Goal: Task Accomplishment & Management: Manage account settings

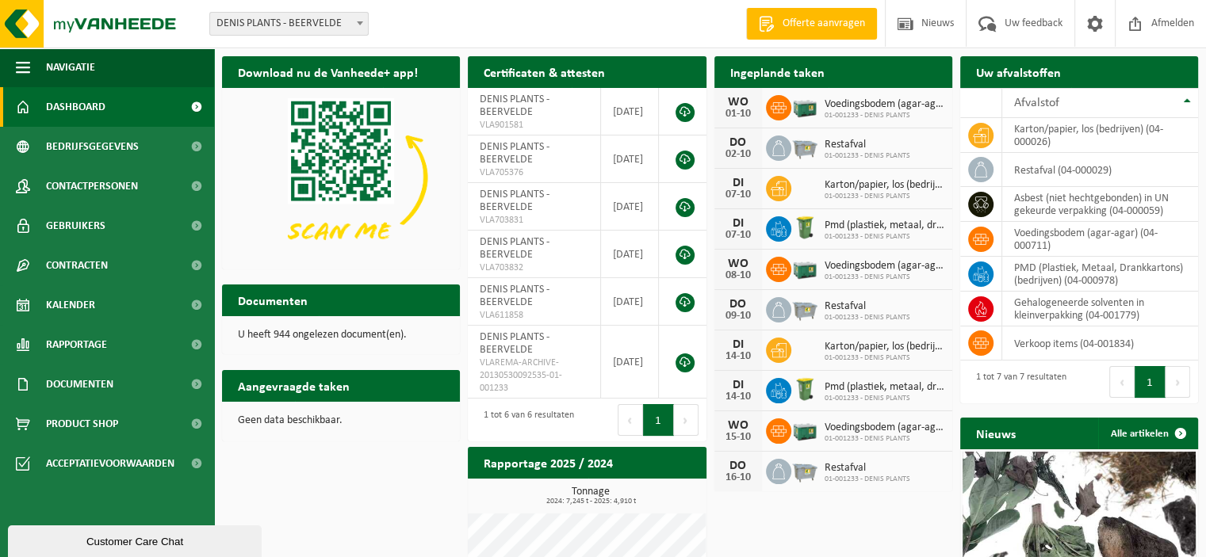
click at [144, 528] on button "Customer Care Chat" at bounding box center [135, 542] width 254 height 32
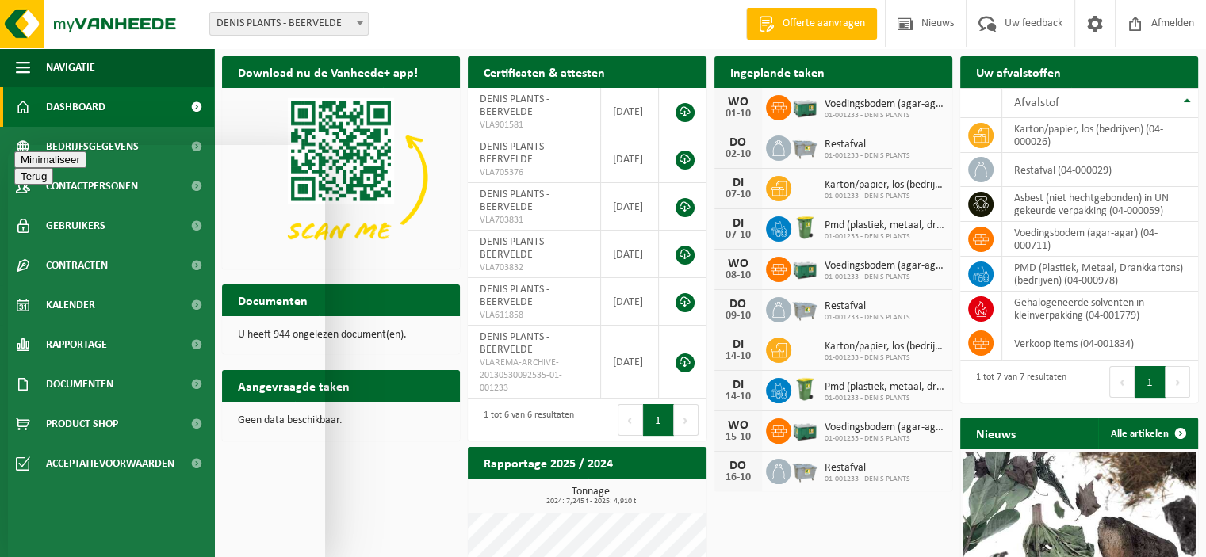
type textarea "Goedemiddag,"
type textarea "vanaf volgende ophaling 'voedingsbodem' zouden we nog slechts 5 boxen willen ov…"
drag, startPoint x: 119, startPoint y: 163, endPoint x: 185, endPoint y: 182, distance: 68.5
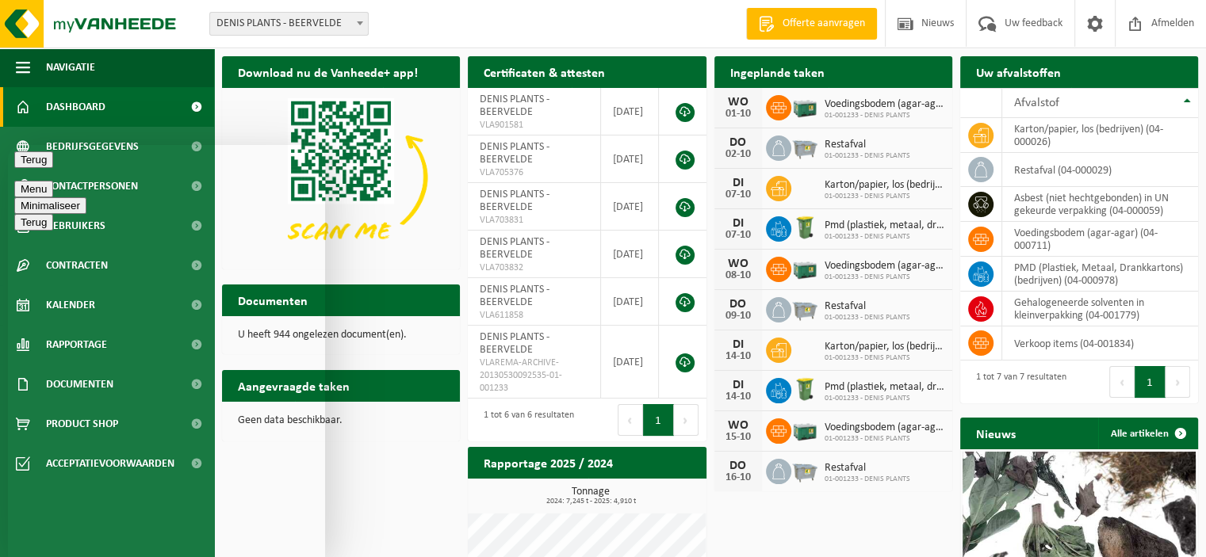
click at [187, 182] on div "Terug Menu Minimaliseer" at bounding box center [166, 182] width 304 height 63
click at [35, 168] on button "Terug" at bounding box center [33, 159] width 39 height 17
click at [31, 168] on button "Terug" at bounding box center [33, 159] width 39 height 17
click at [110, 163] on div "Minimaliseer" at bounding box center [166, 159] width 304 height 17
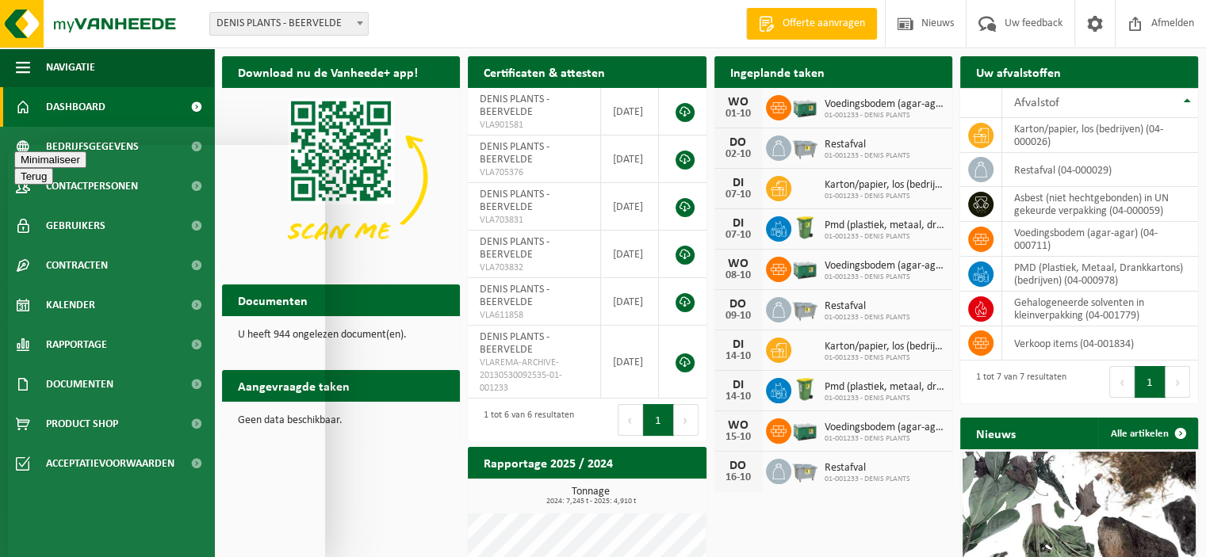
click at [53, 181] on button "Menu" at bounding box center [33, 189] width 39 height 17
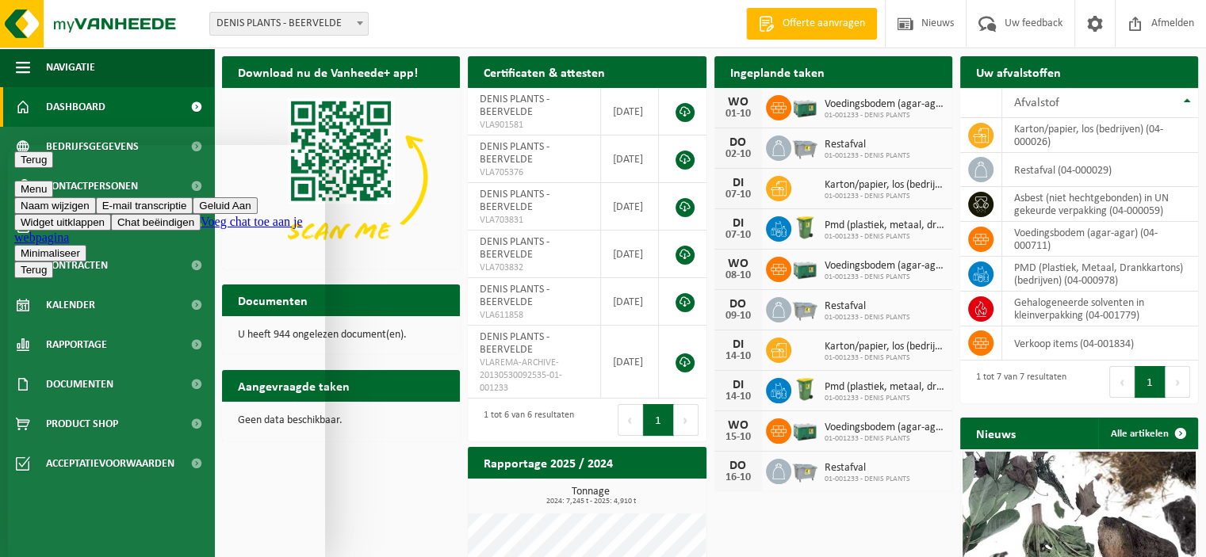
click at [111, 231] on button "Widget uitklappen" at bounding box center [62, 222] width 97 height 17
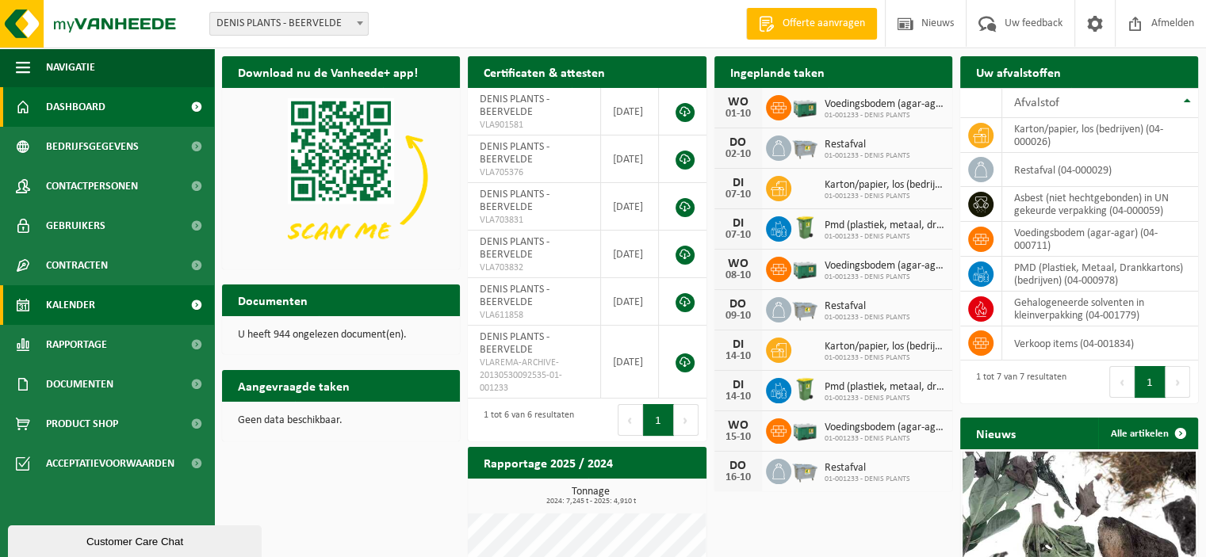
click at [98, 297] on link "Kalender" at bounding box center [107, 305] width 214 height 40
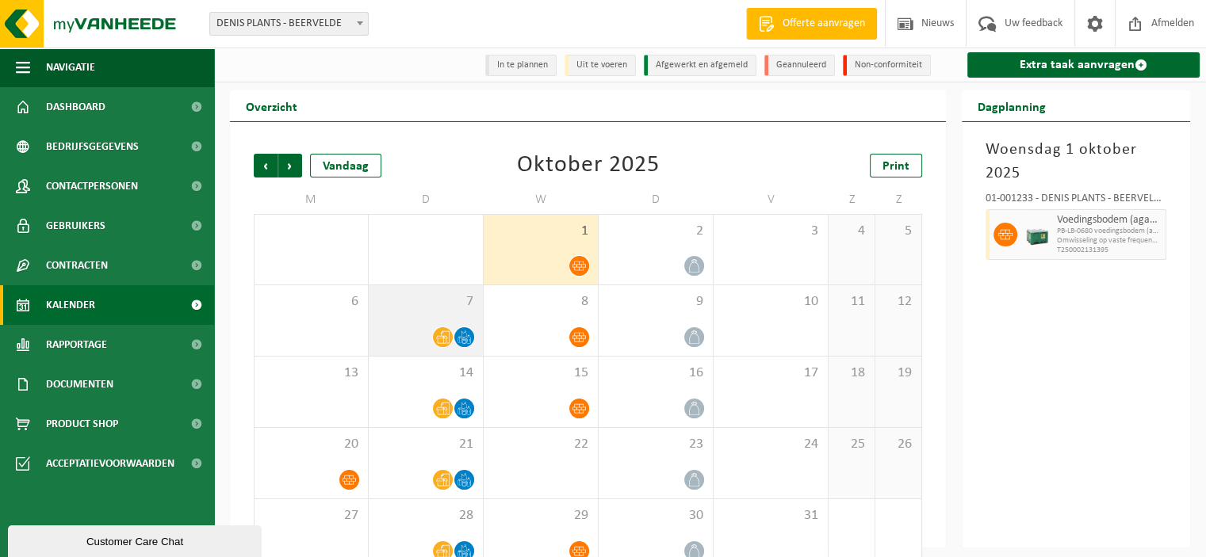
click at [469, 335] on icon at bounding box center [464, 337] width 13 height 13
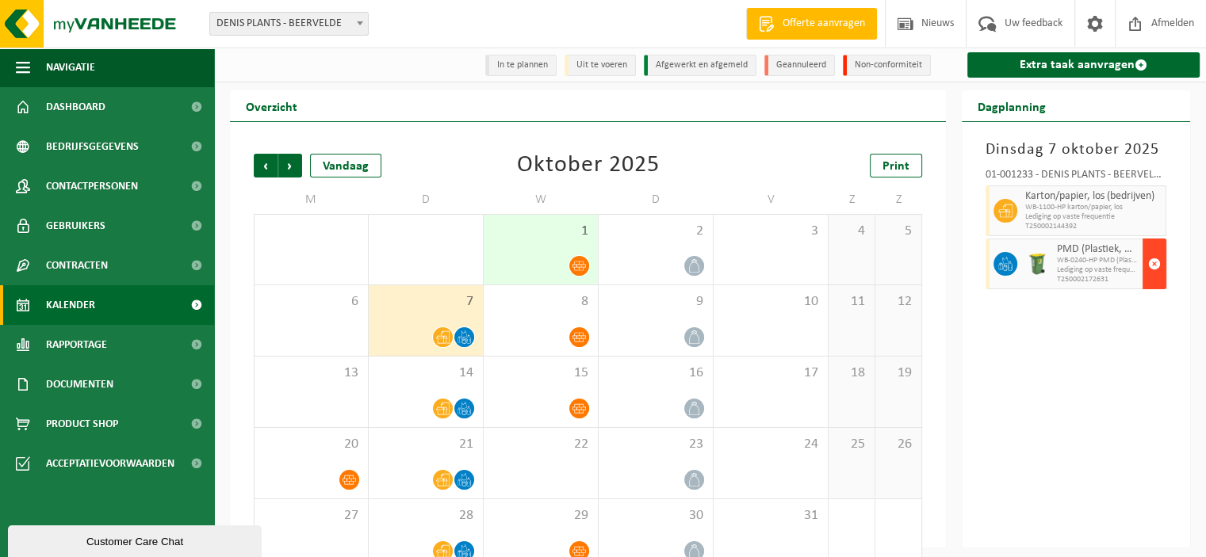
click at [1154, 264] on span "button" at bounding box center [1154, 264] width 13 height 32
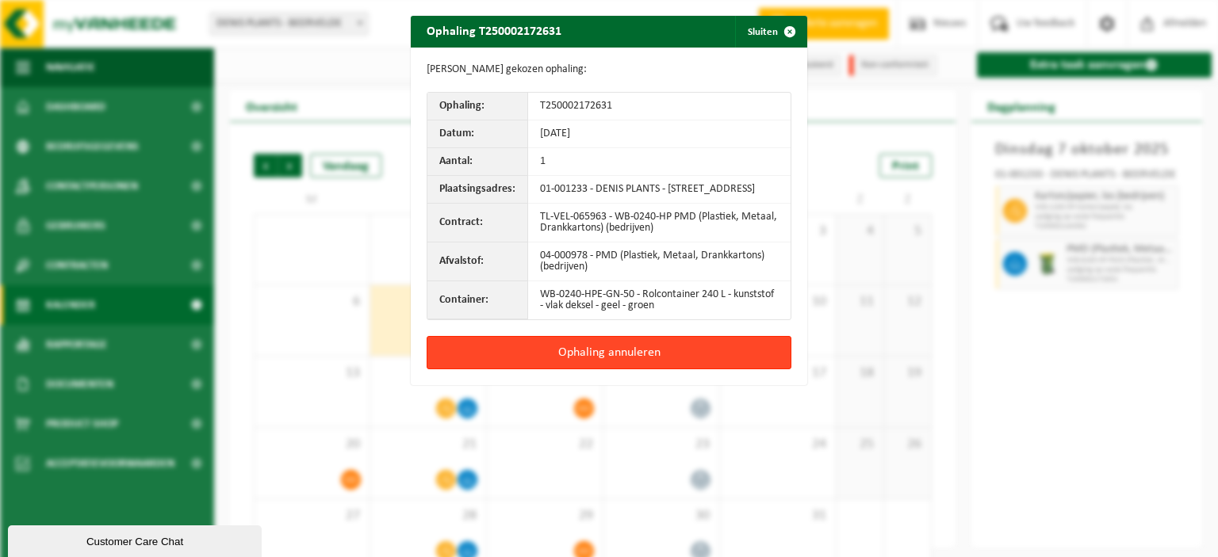
click at [603, 357] on button "Ophaling annuleren" at bounding box center [609, 352] width 365 height 33
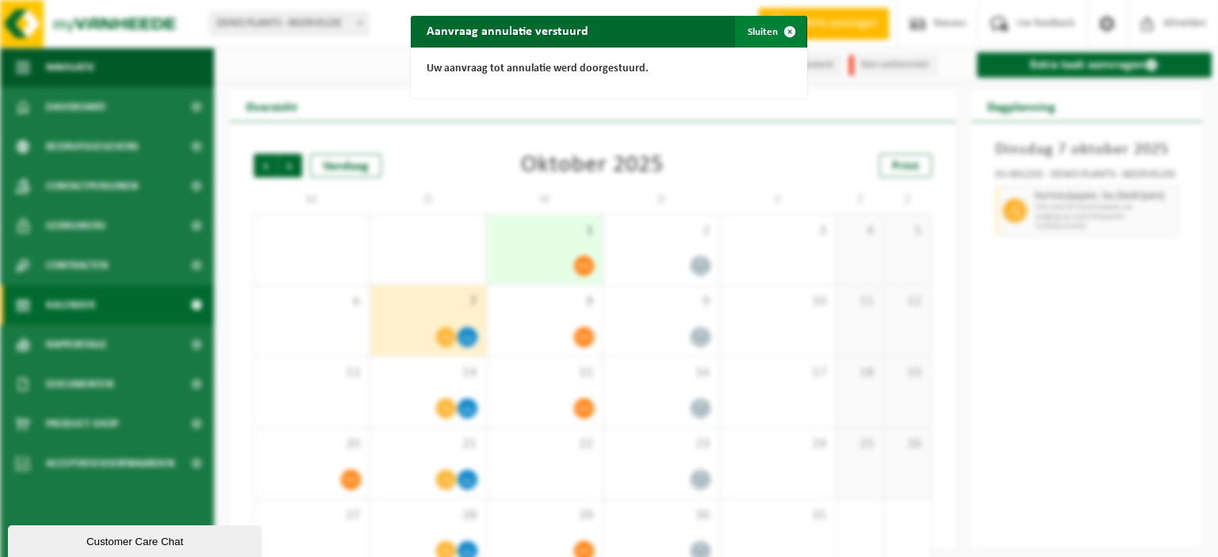
click at [764, 34] on button "Sluiten" at bounding box center [770, 32] width 71 height 32
